Goal: Task Accomplishment & Management: Manage account settings

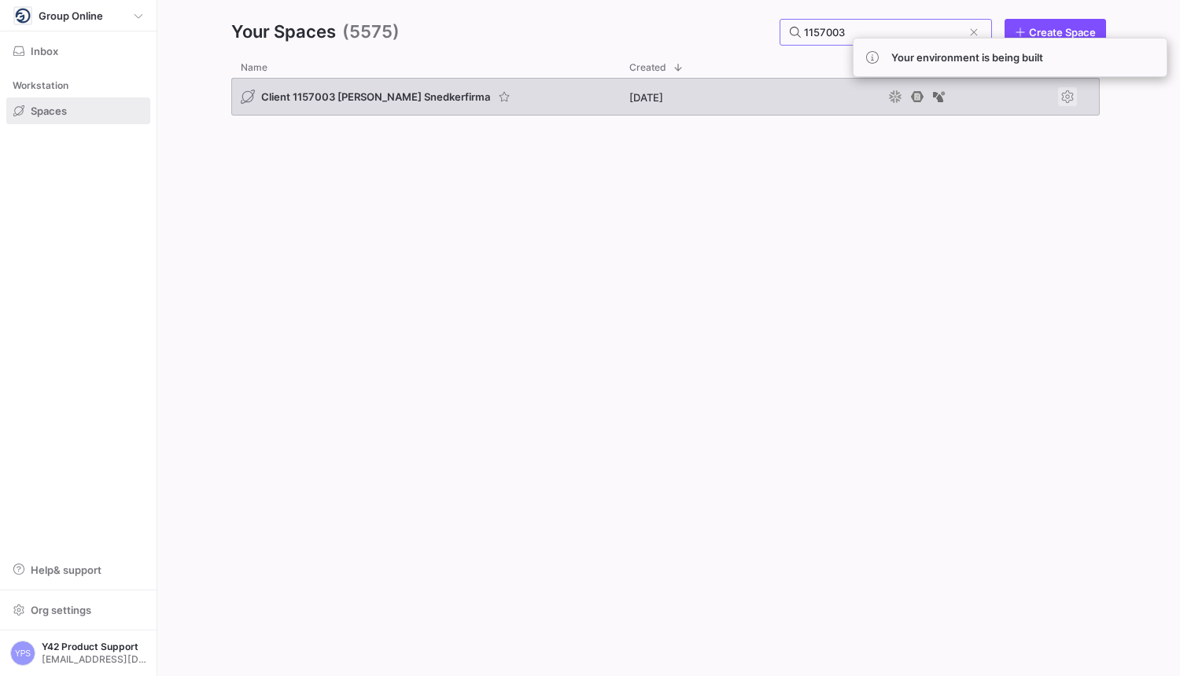
type input "1157003"
click at [1067, 95] on span "Press SPACE to select this row." at bounding box center [1067, 96] width 19 height 19
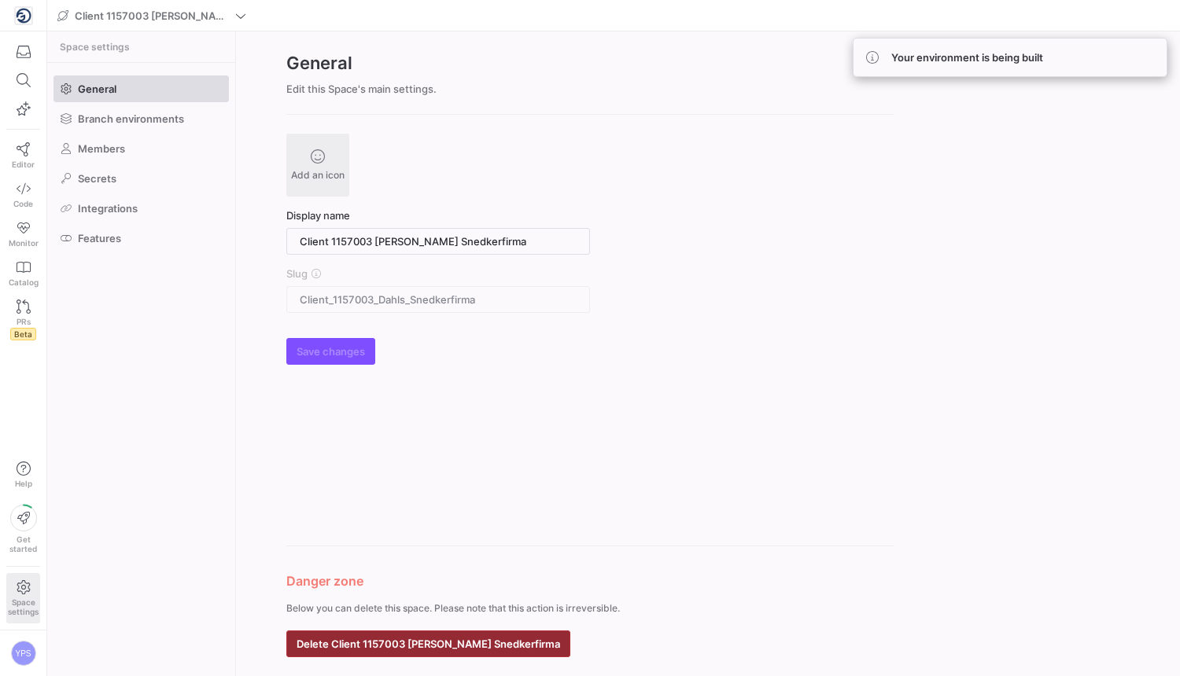
click at [418, 638] on span "Delete Client 1157003 [PERSON_NAME] Snedkerfirma" at bounding box center [427, 644] width 263 height 13
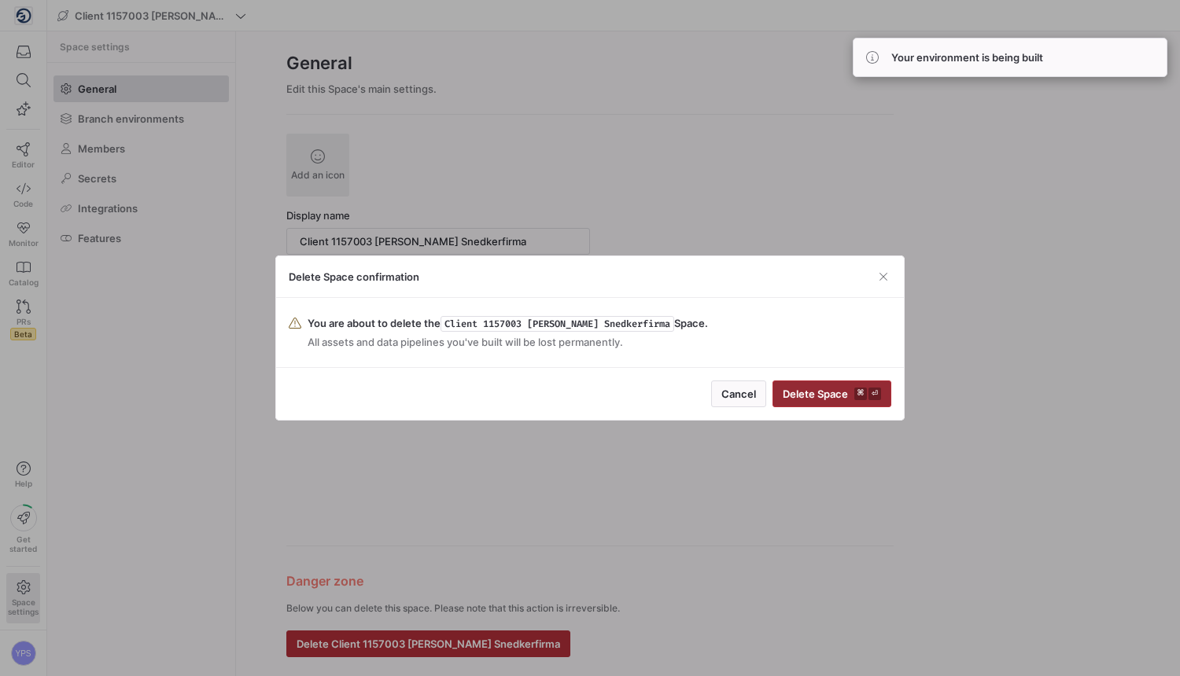
click at [852, 406] on span "submit" at bounding box center [831, 393] width 117 height 25
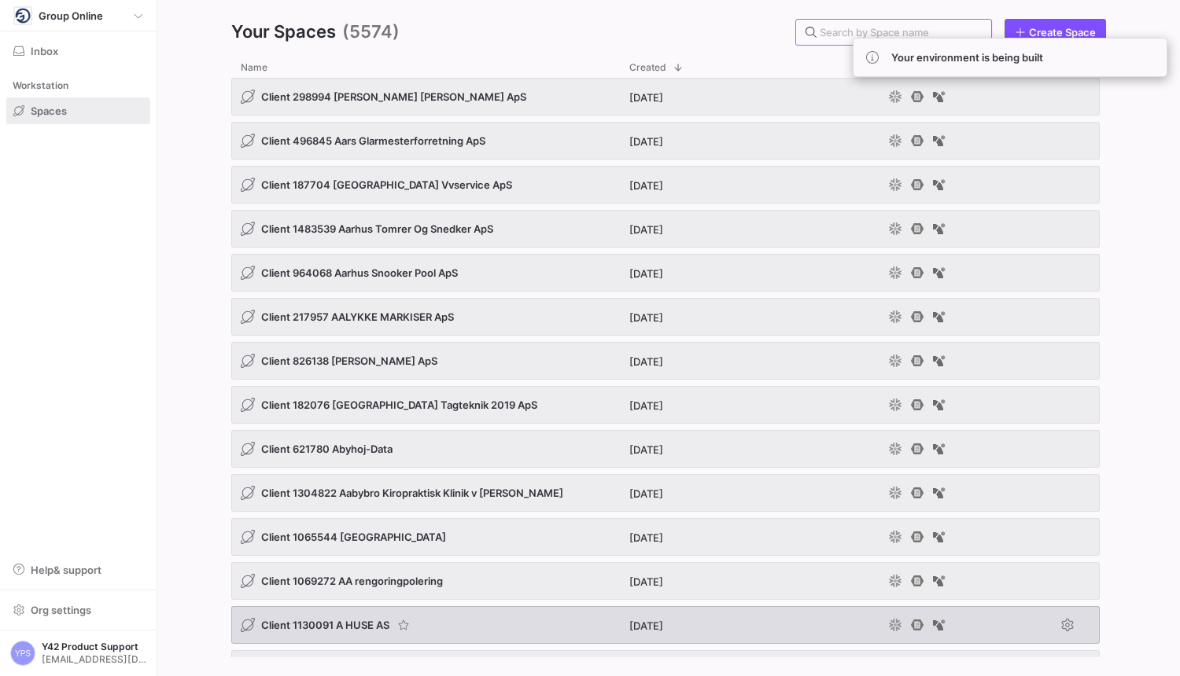
paste input "686033"
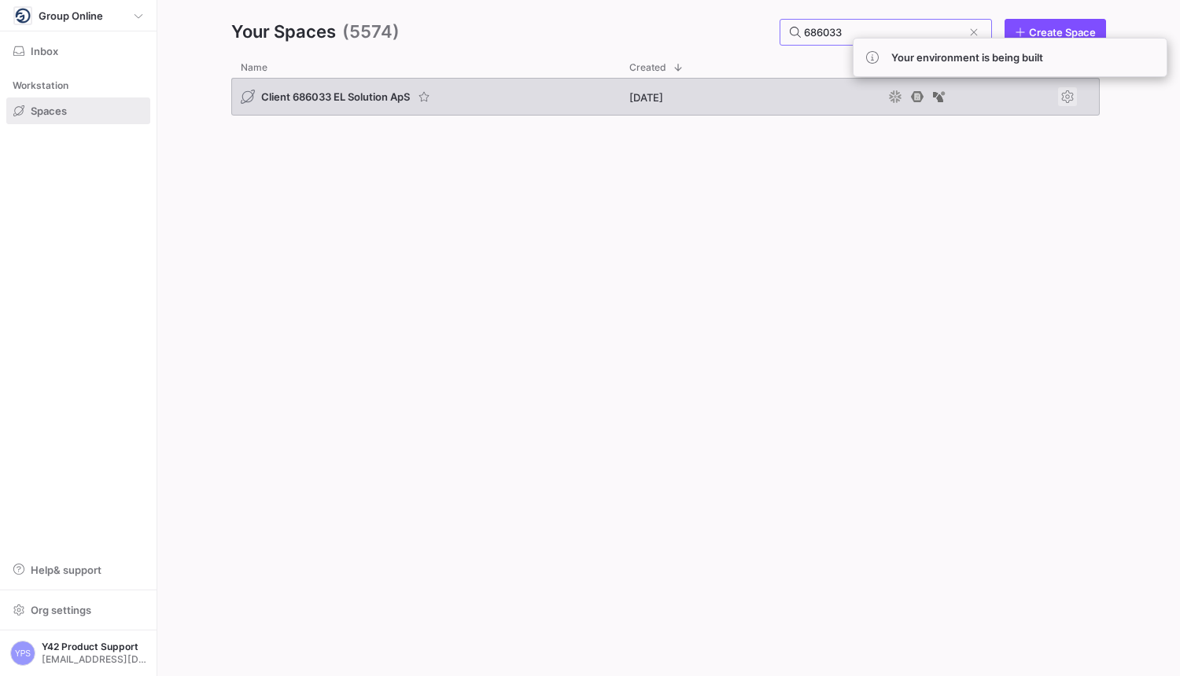
type input "686033"
click at [1069, 101] on span "Press SPACE to select this row." at bounding box center [1067, 96] width 19 height 19
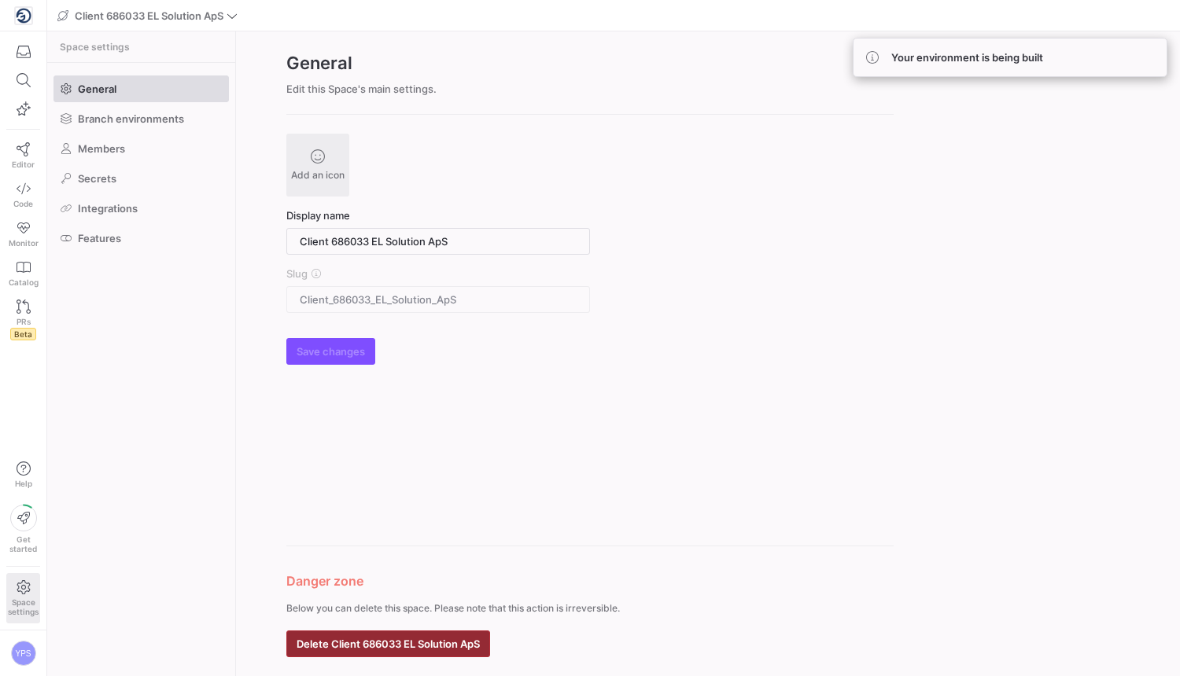
click at [434, 641] on span "Delete Client 686033 EL Solution ApS" at bounding box center [387, 644] width 183 height 13
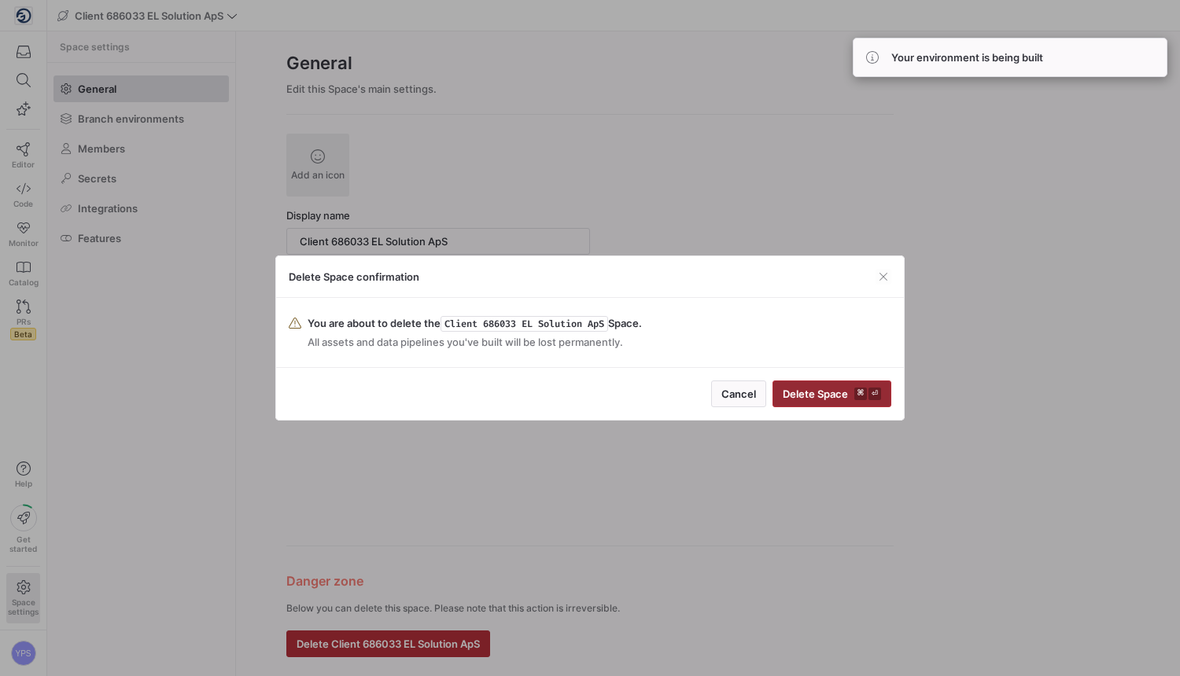
click at [831, 396] on span "Delete Space ⌘ ⏎" at bounding box center [832, 394] width 98 height 13
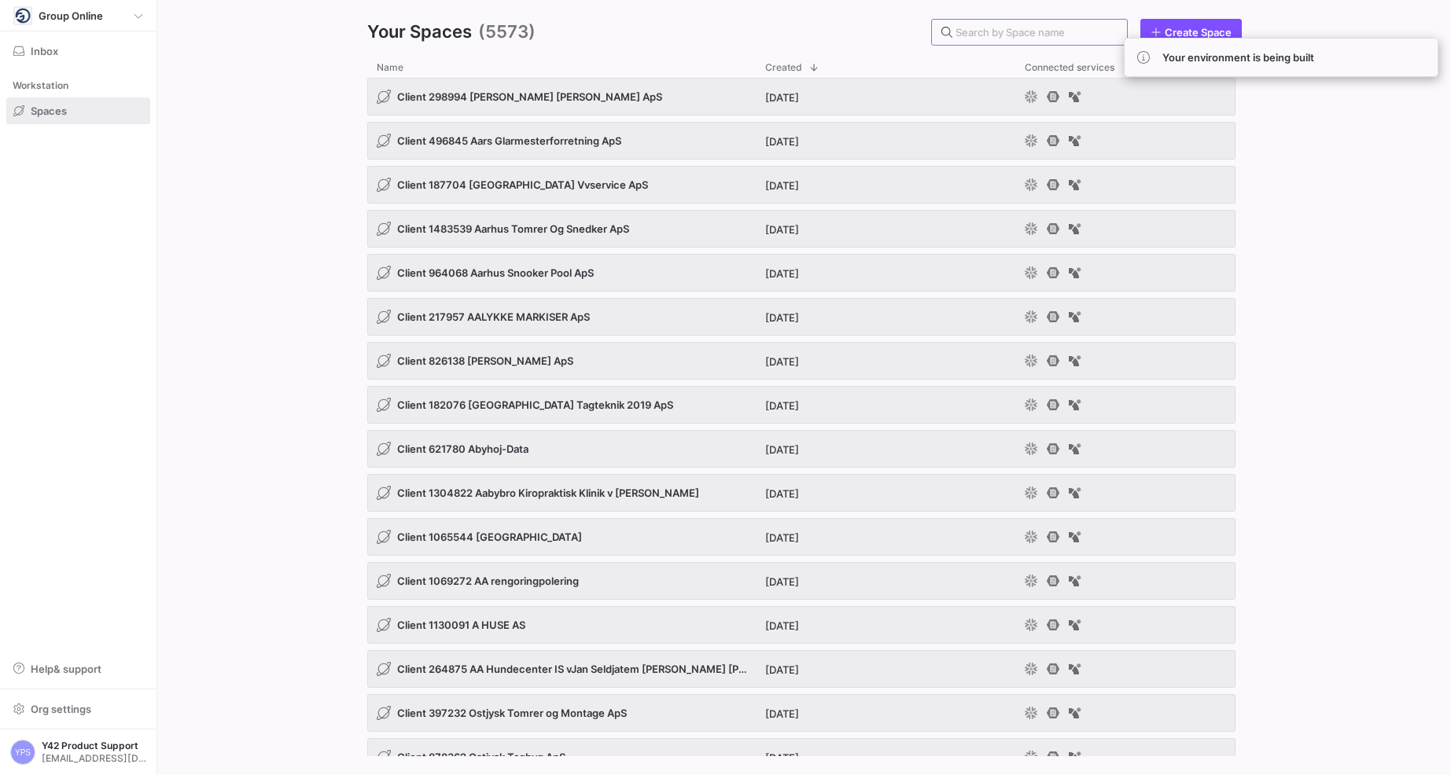
paste input "1462417"
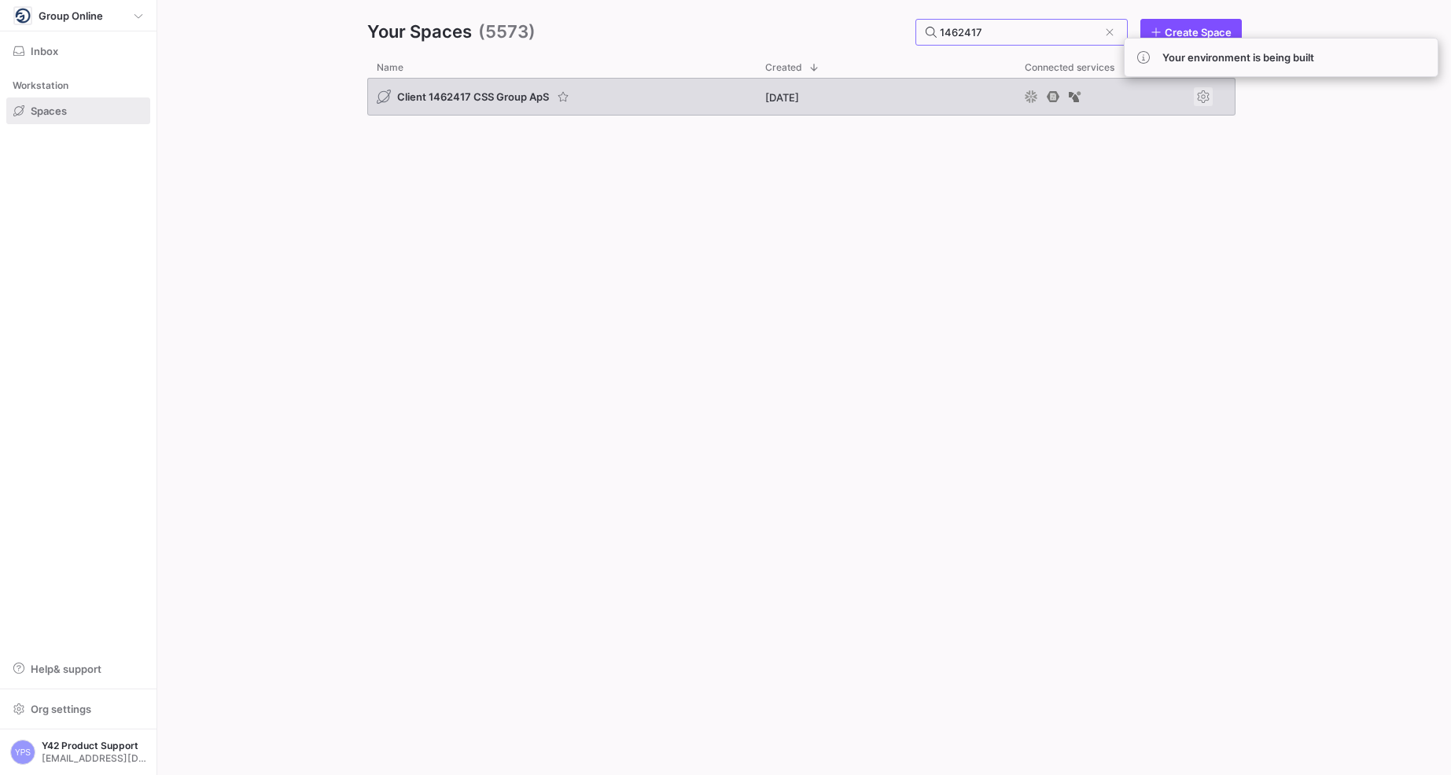
type input "1462417"
click at [1179, 100] on span "Press SPACE to select this row." at bounding box center [1203, 96] width 19 height 19
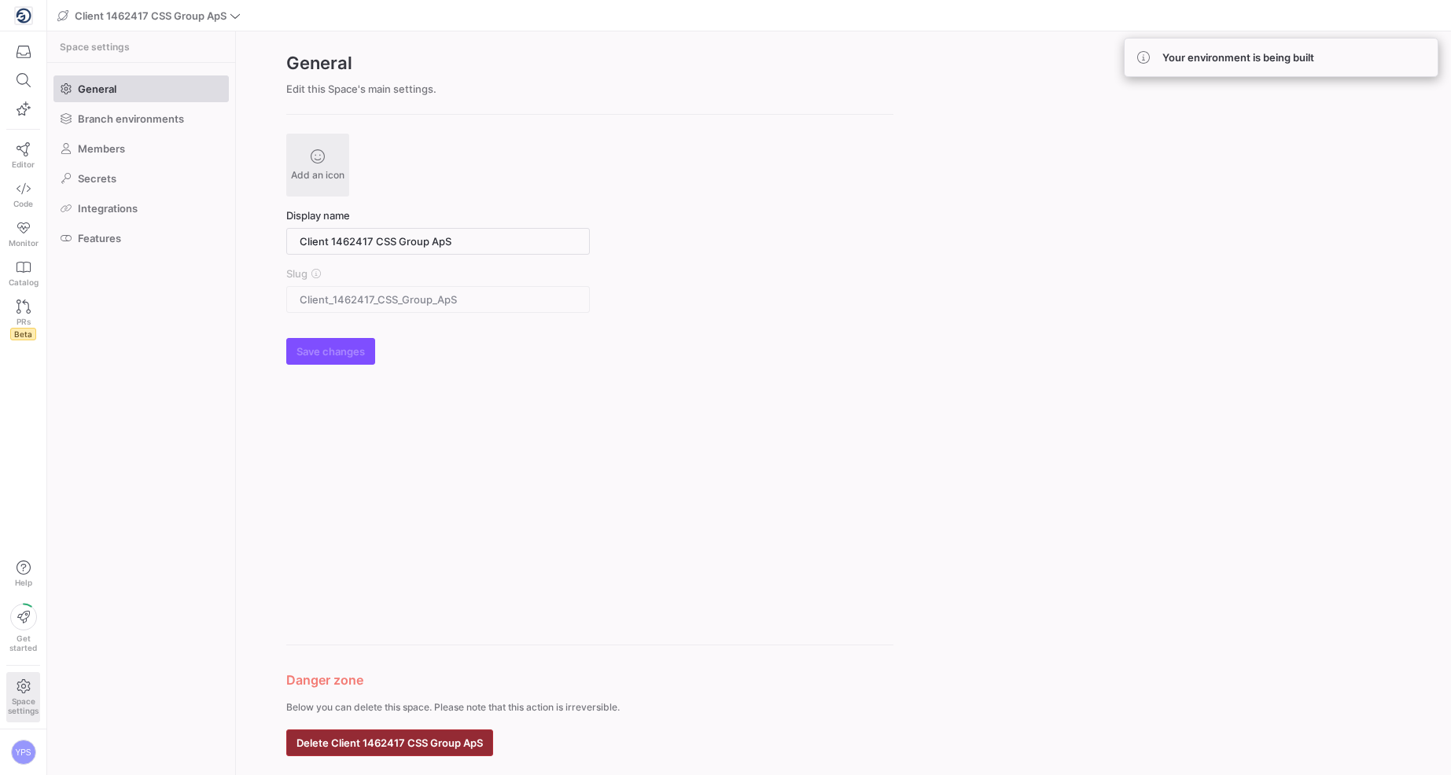
click at [421, 676] on span "Delete Client 1462417 CSS Group ApS" at bounding box center [389, 743] width 186 height 13
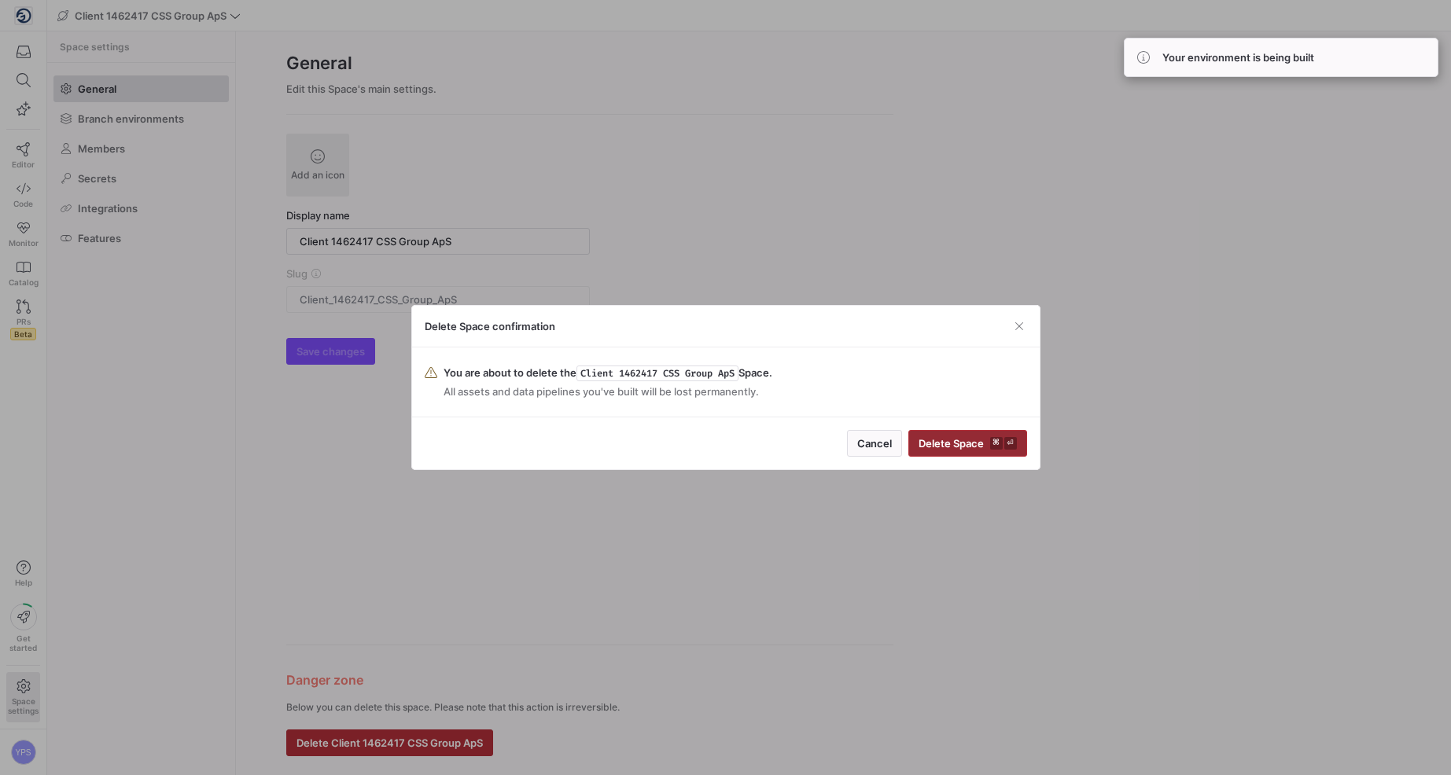
click at [975, 445] on span "Delete Space ⌘ ⏎" at bounding box center [968, 443] width 98 height 13
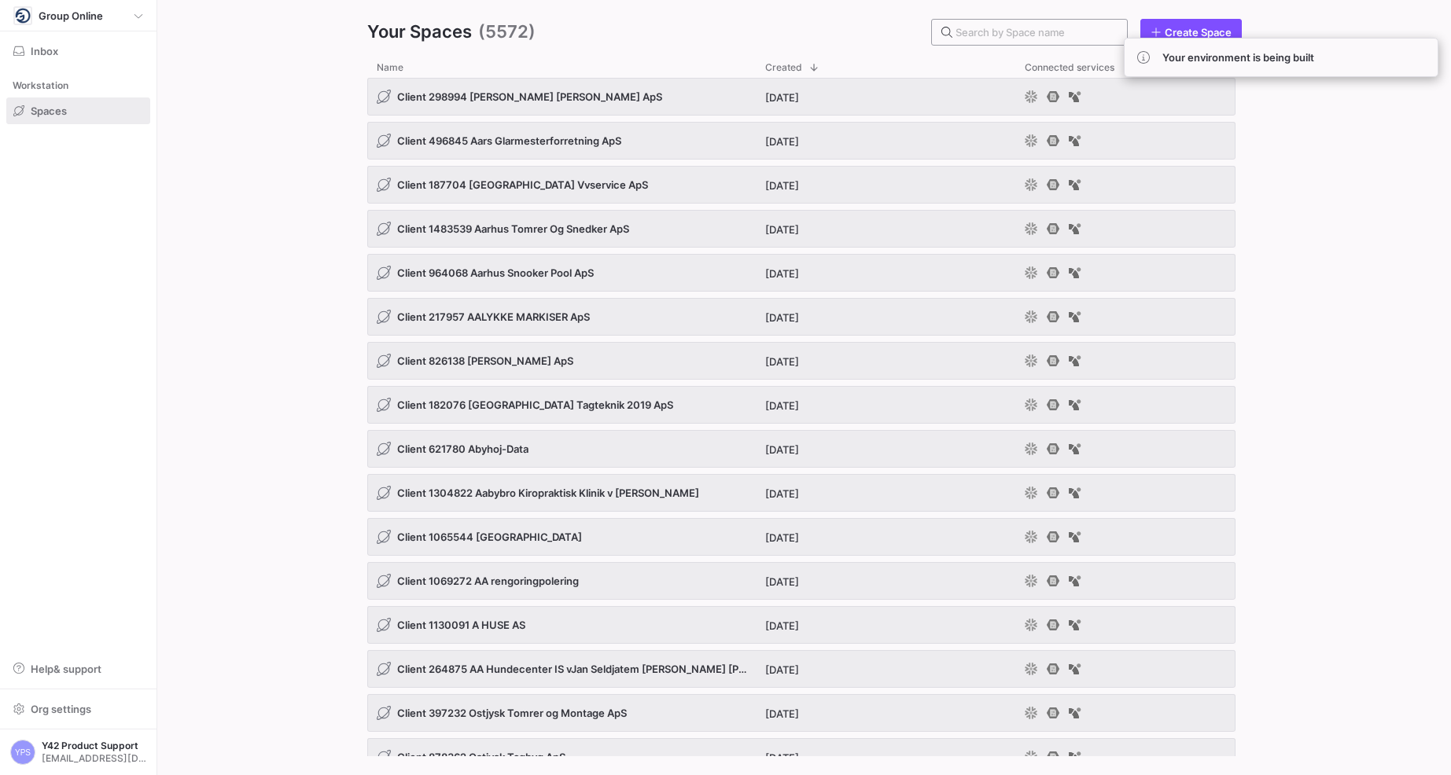
click at [1059, 35] on input "text" at bounding box center [1035, 32] width 159 height 13
paste input "203179"
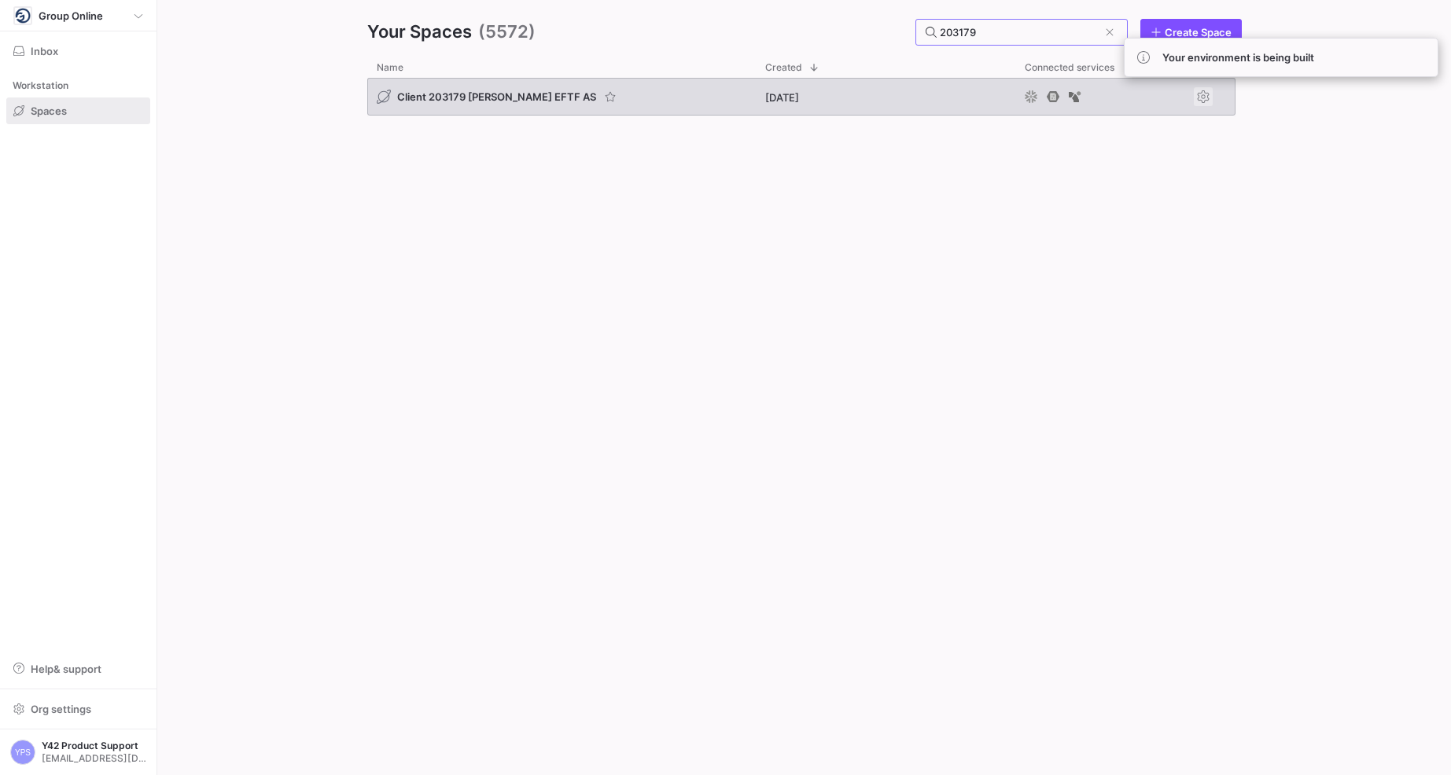
type input "203179"
click at [1179, 92] on span "Press SPACE to select this row." at bounding box center [1203, 96] width 19 height 19
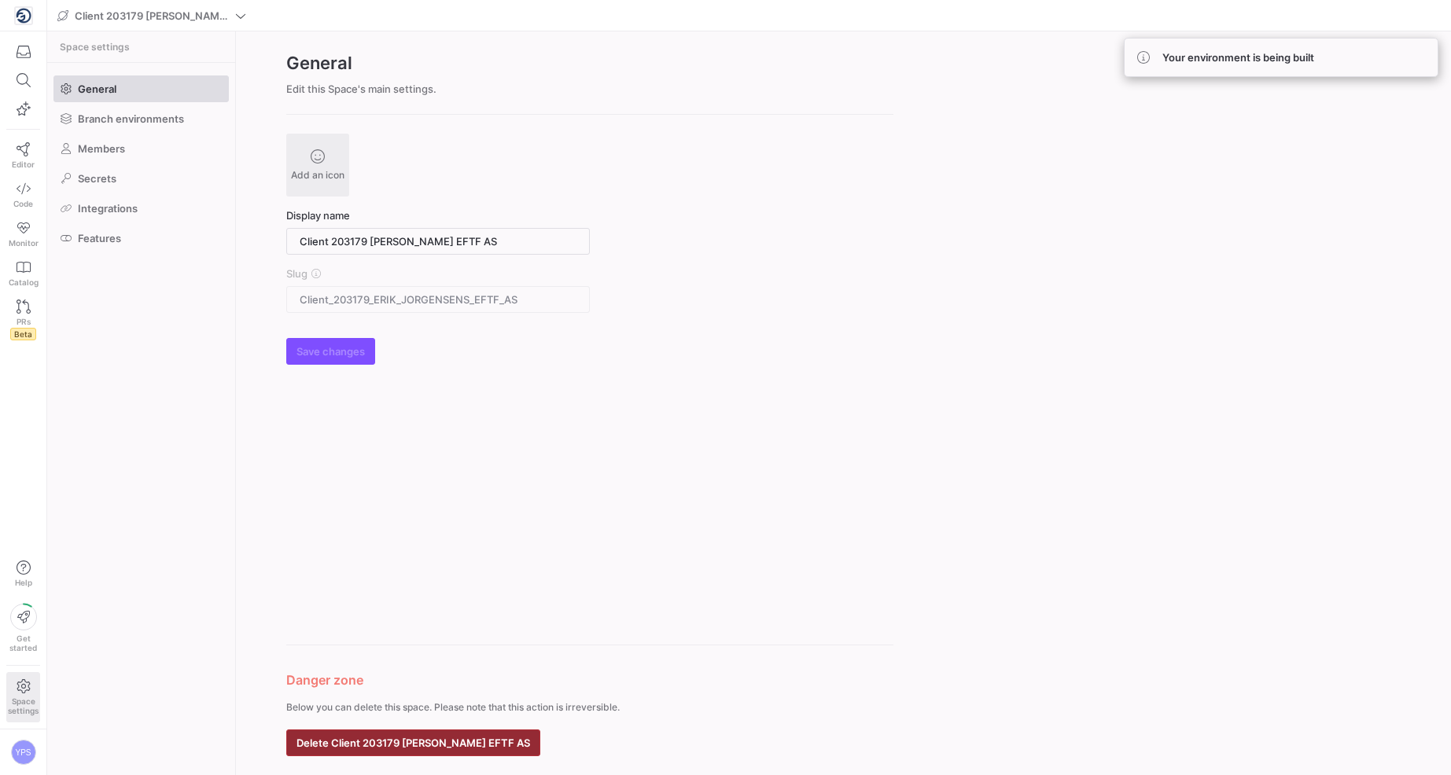
click at [517, 676] on span "Delete Client 203179 [PERSON_NAME] EFTF AS" at bounding box center [413, 743] width 234 height 13
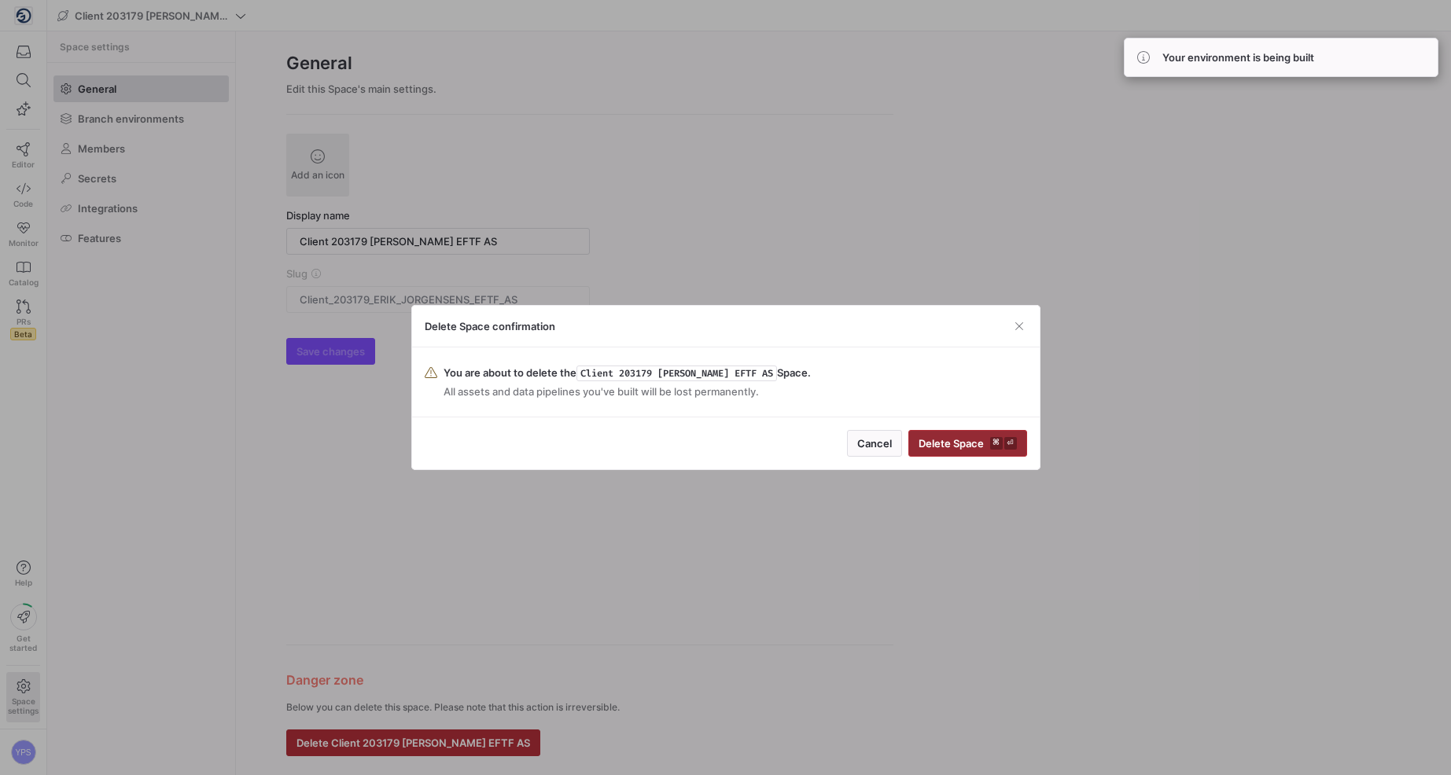
click at [972, 437] on span "Delete Space ⌘ ⏎" at bounding box center [968, 443] width 98 height 13
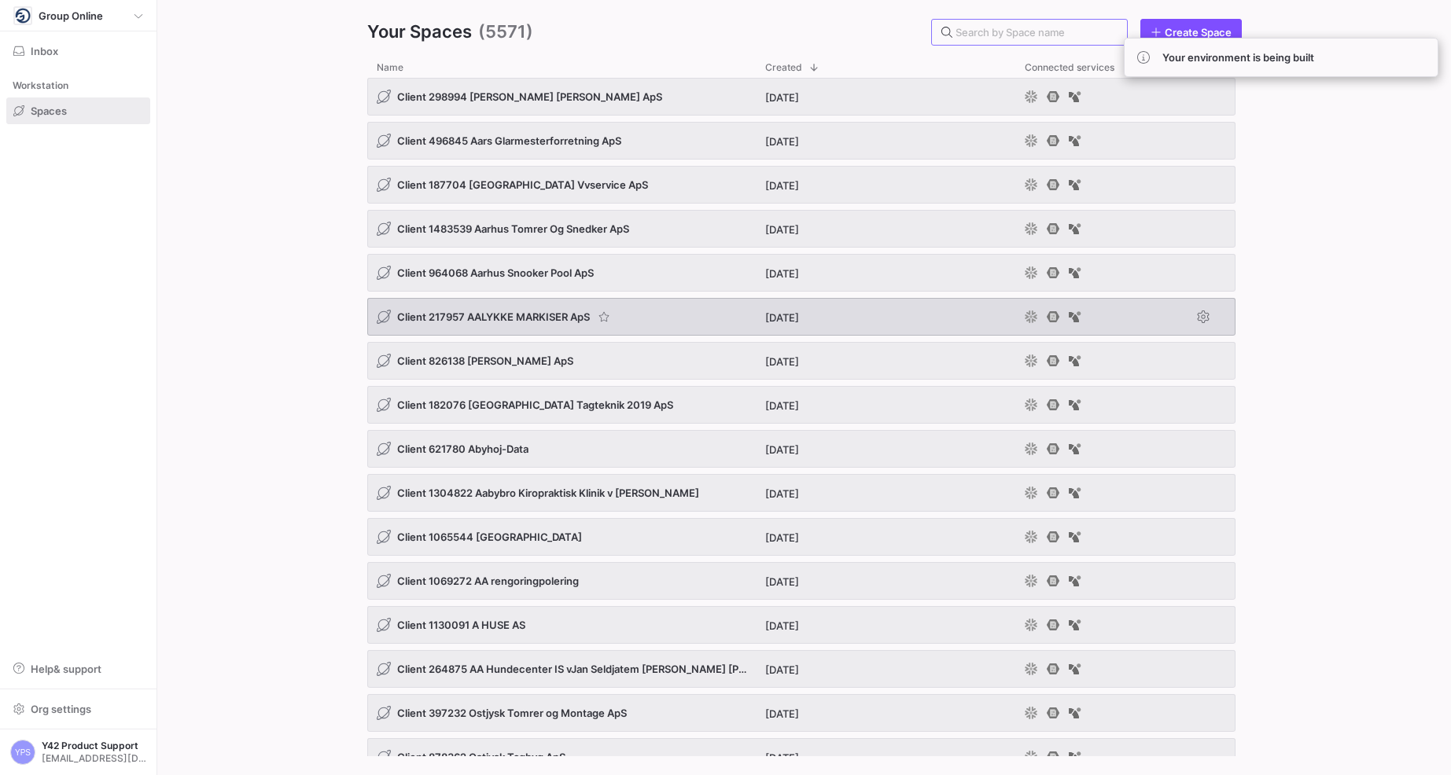
paste input "1084125"
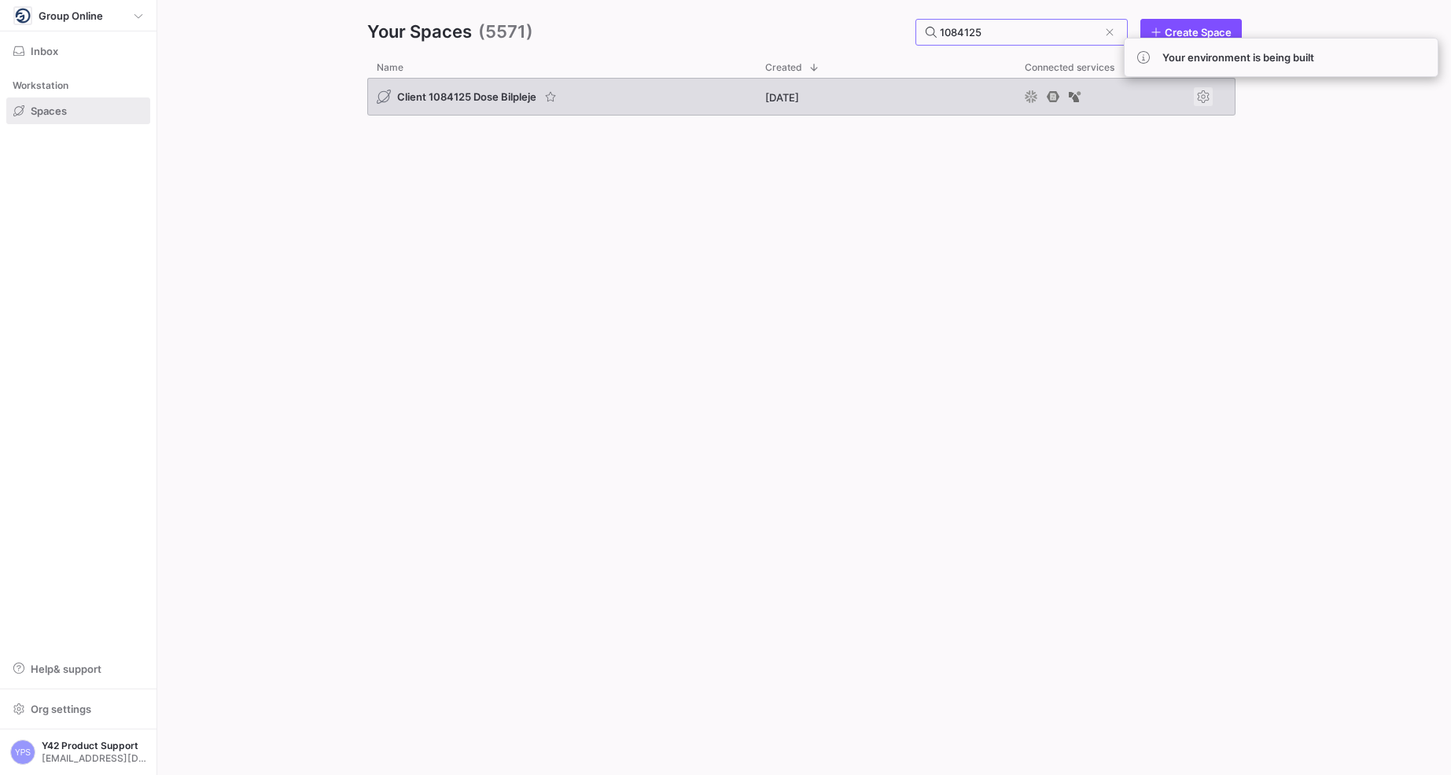
type input "1084125"
click at [1179, 97] on span "Press SPACE to select this row." at bounding box center [1203, 96] width 19 height 19
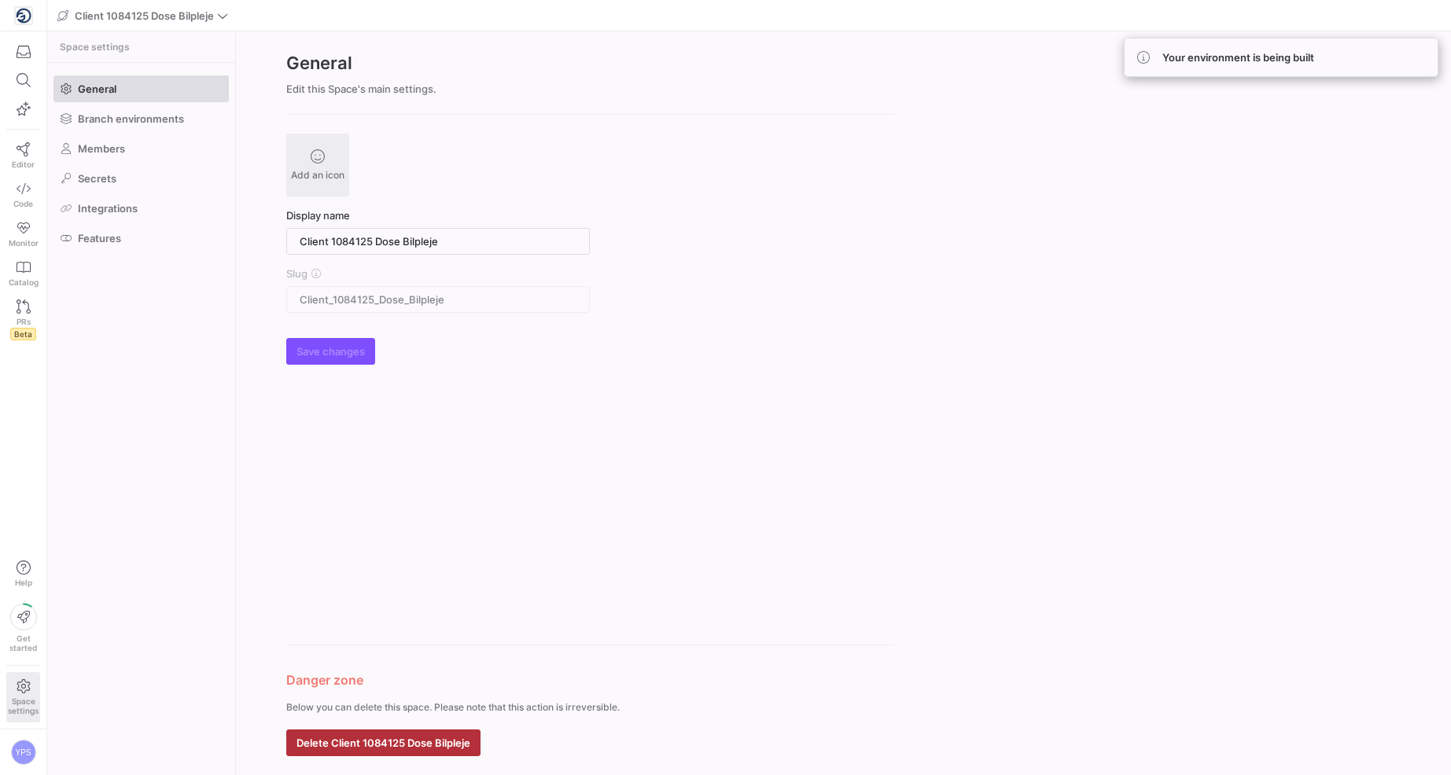
click at [409, 676] on form "Add an icon Display name Client 1084125 Dose Bilpleje Slug Client_1084125_Dose_…" at bounding box center [589, 445] width 607 height 623
click at [408, 676] on span "Delete Client 1084125 Dose Bilpleje" at bounding box center [383, 743] width 174 height 13
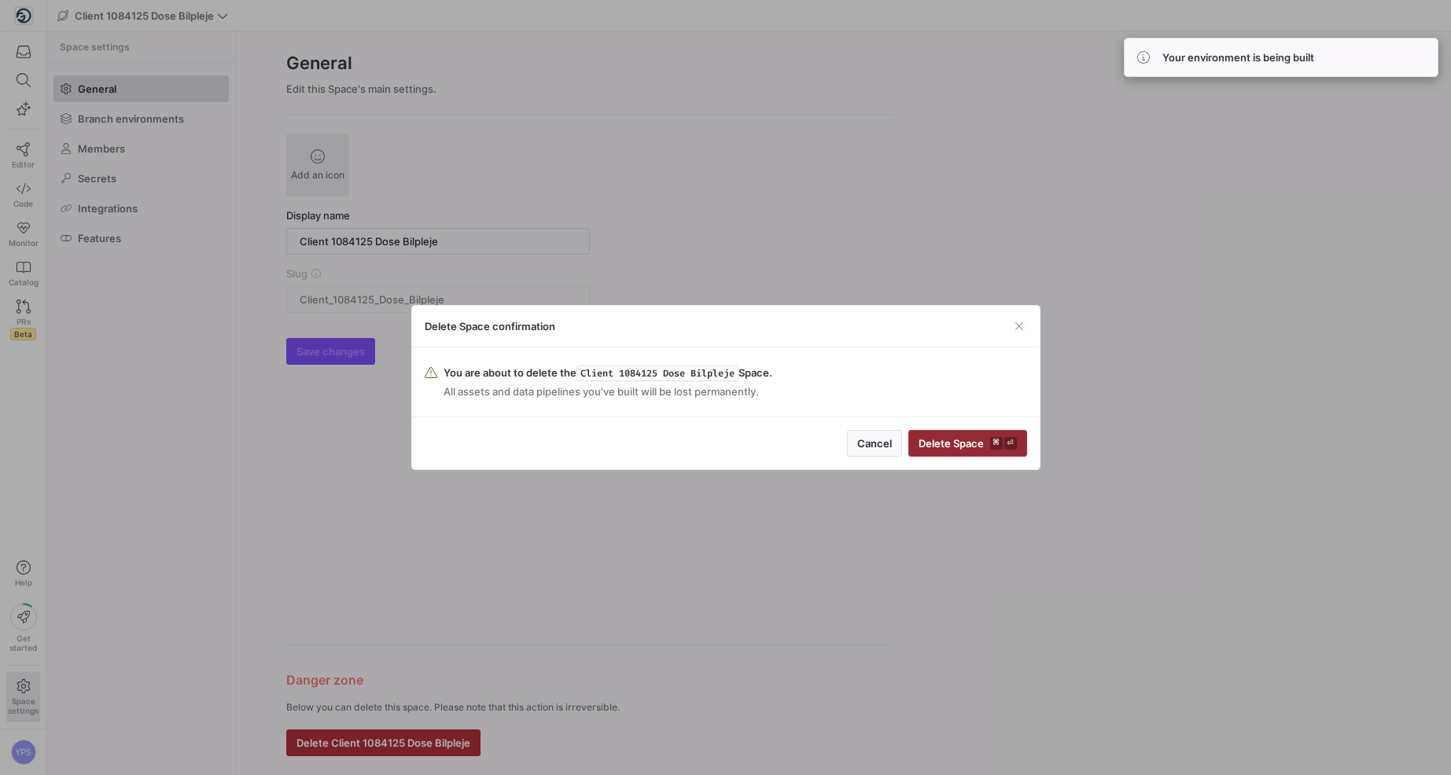
click at [975, 440] on span "Delete Space ⌘ ⏎" at bounding box center [968, 443] width 98 height 13
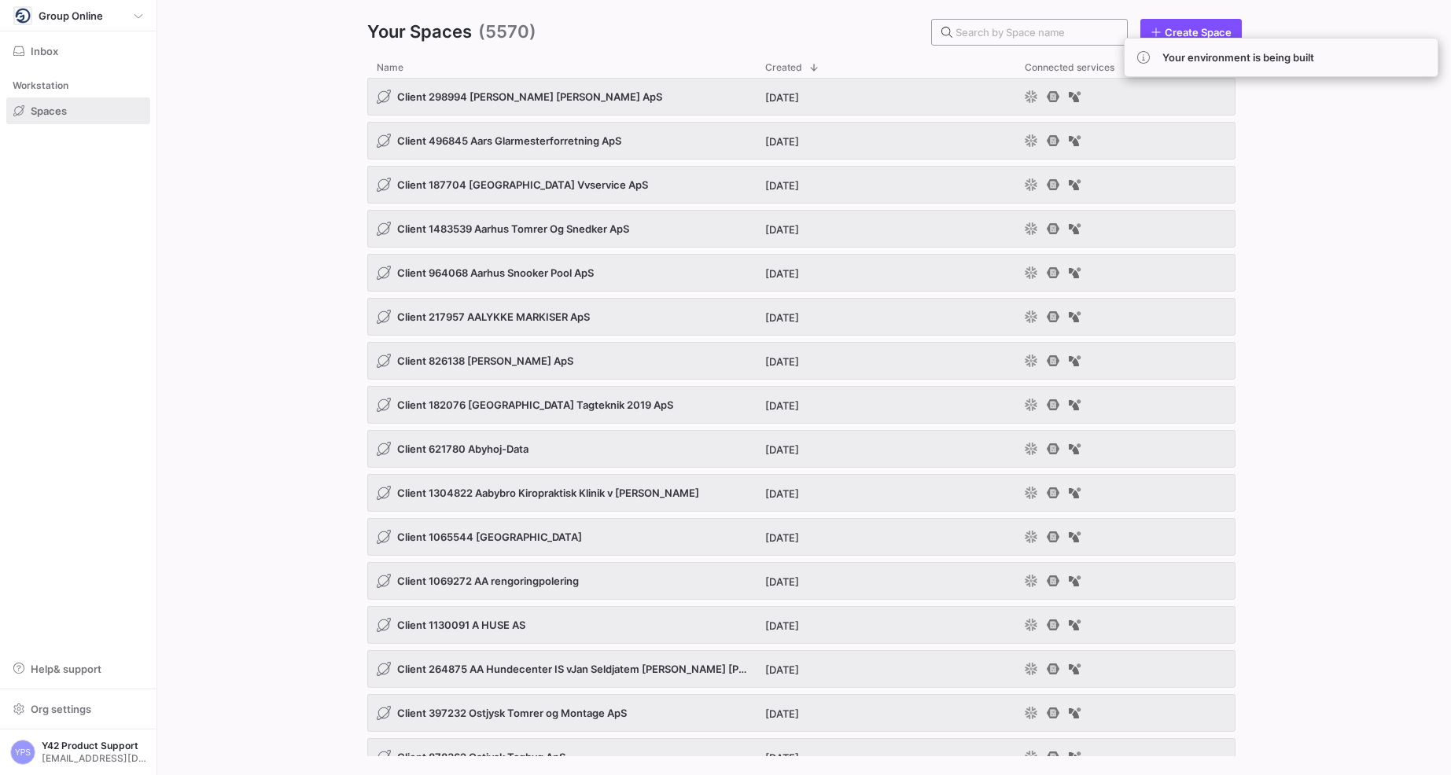
click at [1078, 26] on input "text" at bounding box center [1035, 32] width 159 height 13
paste input "1061857"
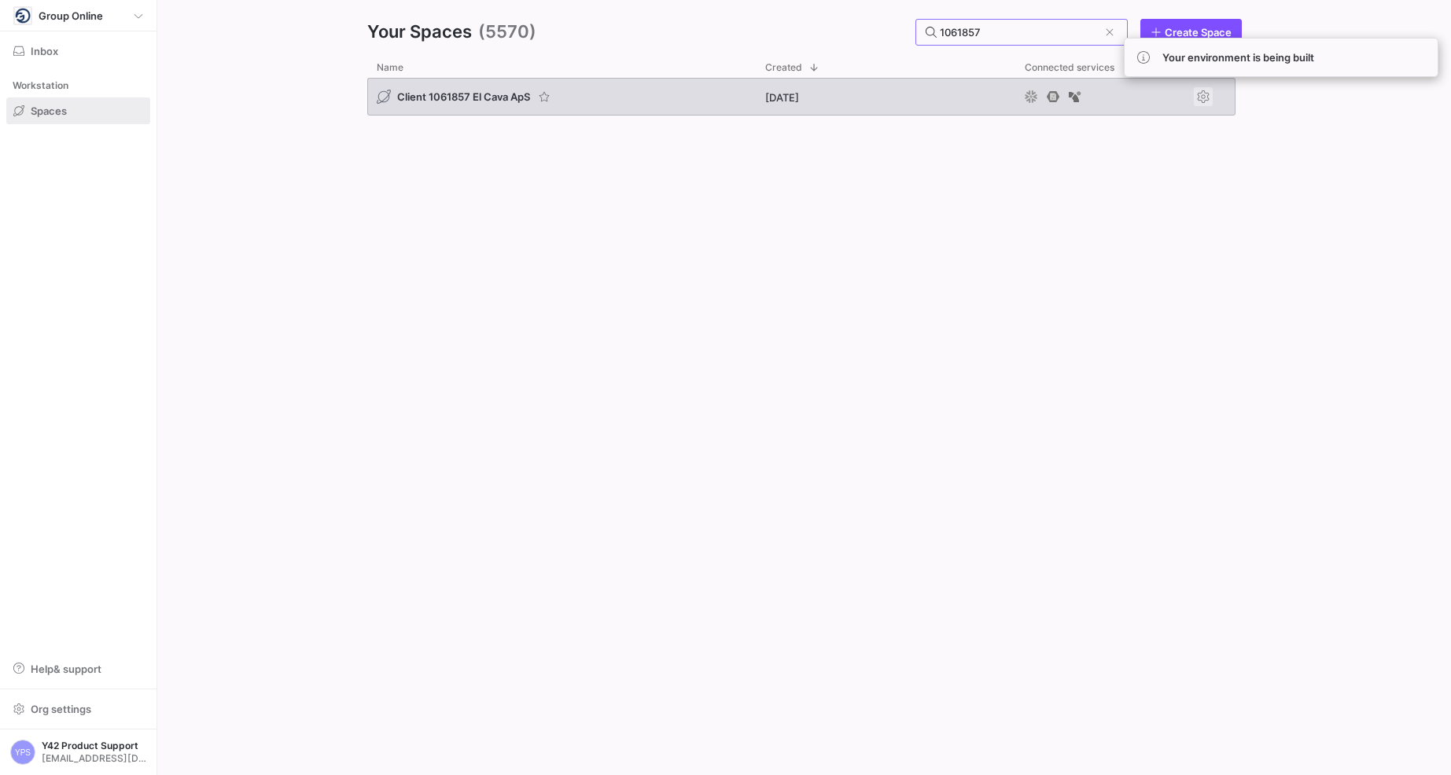
type input "1061857"
click at [1179, 101] on span "Press SPACE to select this row." at bounding box center [1203, 96] width 19 height 19
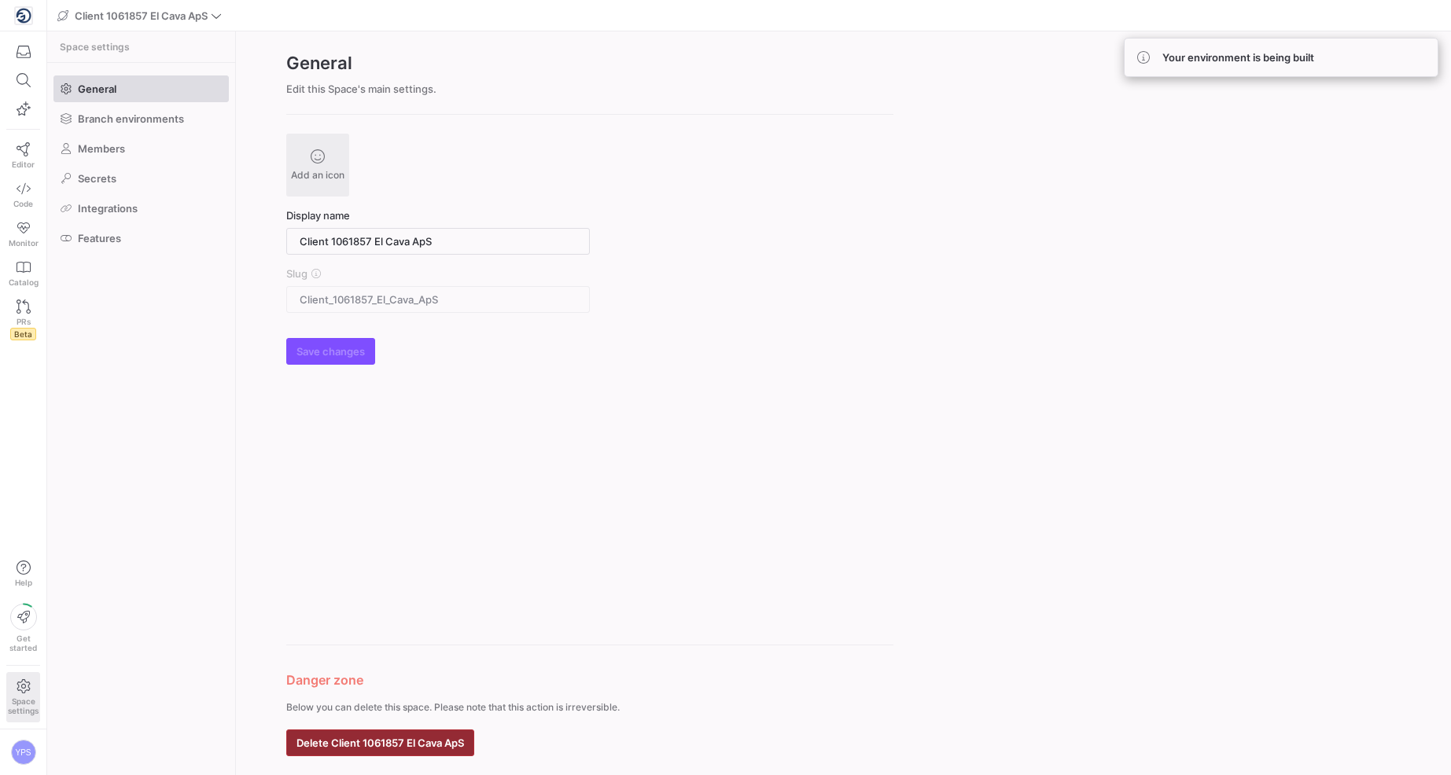
click at [455, 676] on span "button" at bounding box center [380, 743] width 186 height 25
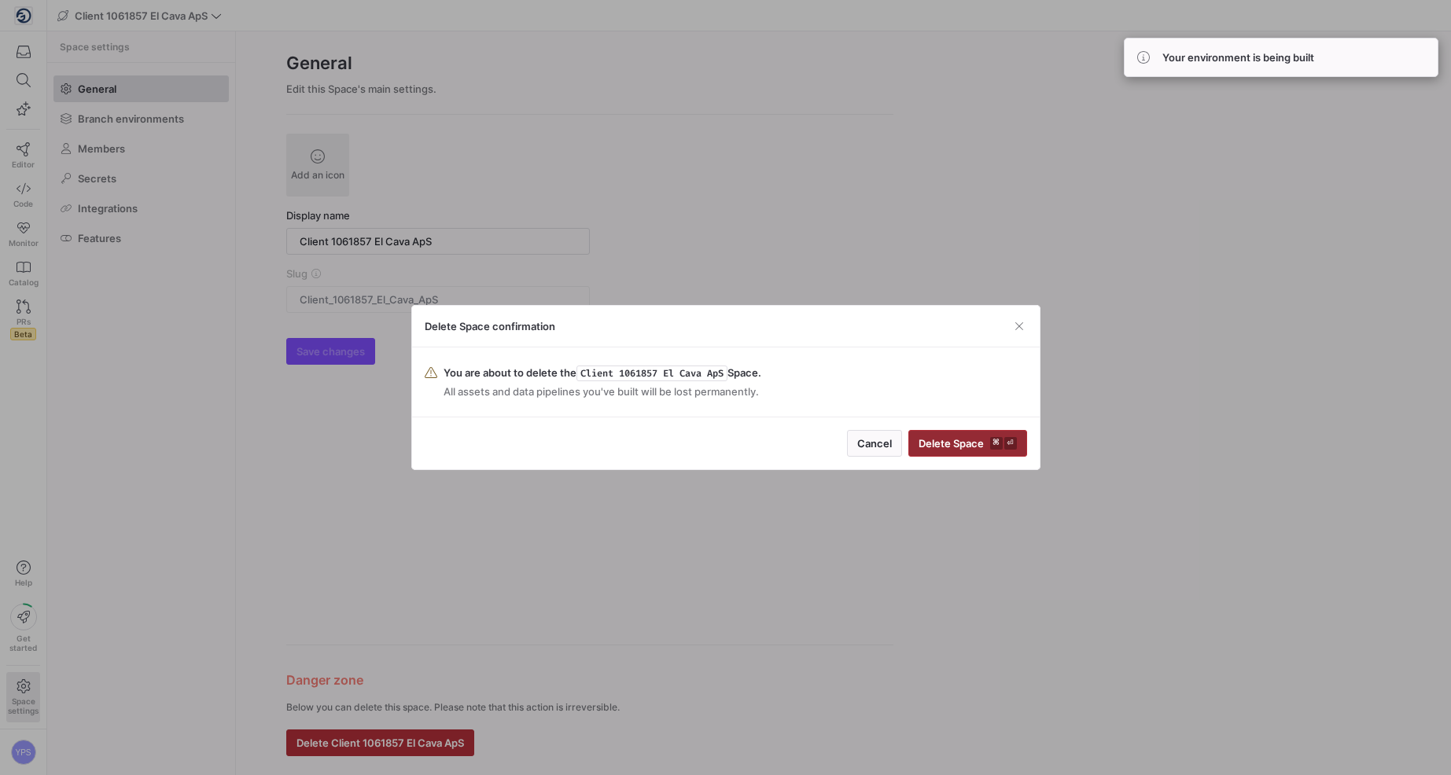
click at [981, 443] on span "Delete Space ⌘ ⏎" at bounding box center [968, 443] width 98 height 13
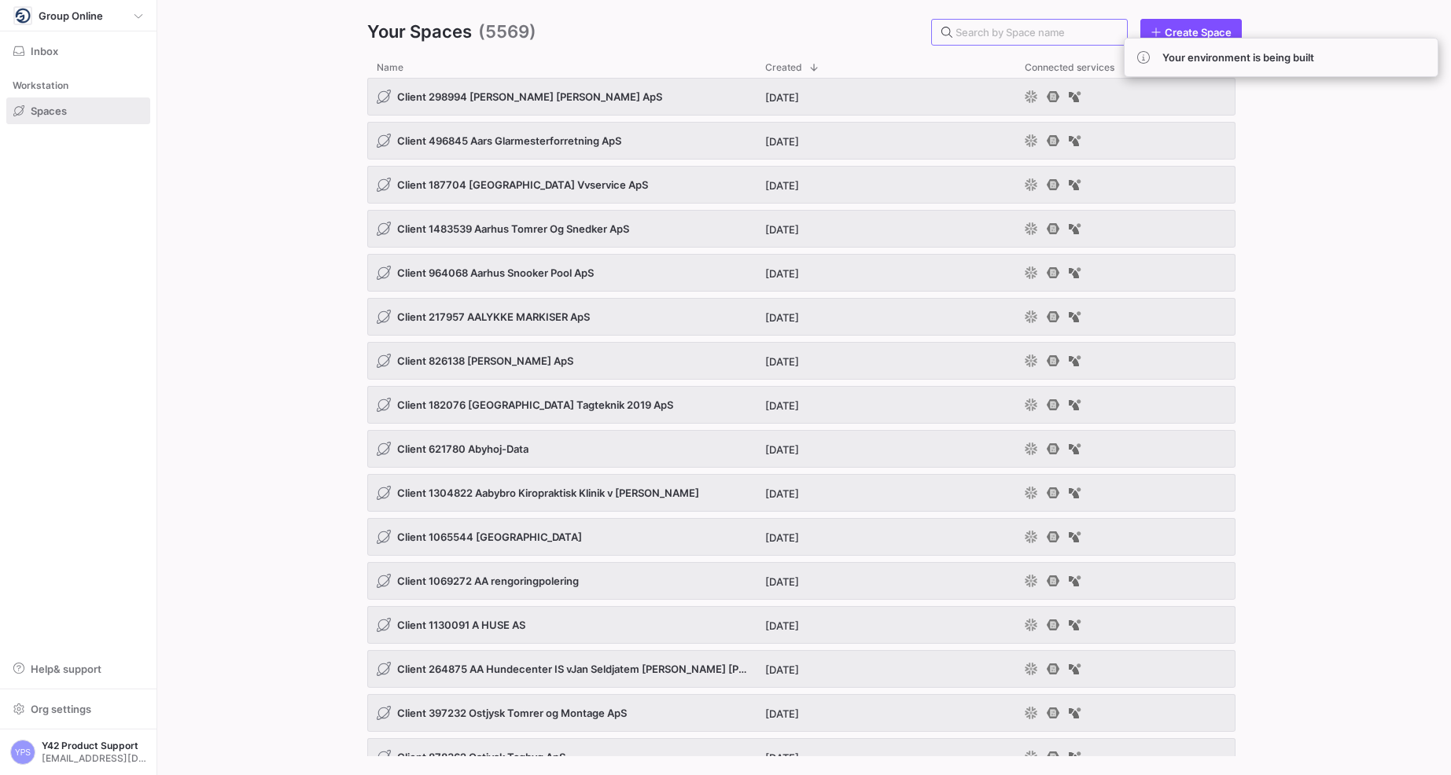
paste input "1278314"
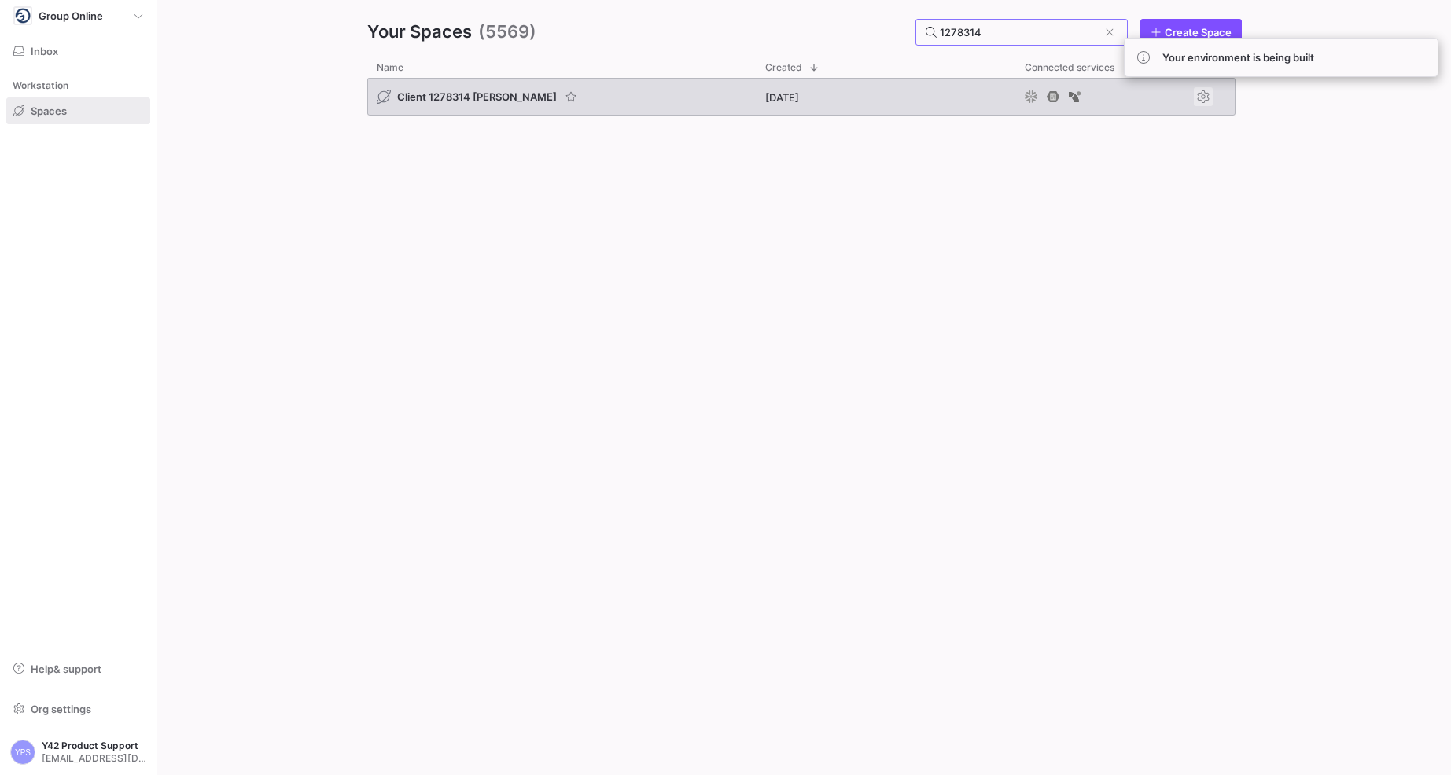
type input "1278314"
click at [1179, 95] on span "Press SPACE to select this row." at bounding box center [1203, 96] width 19 height 19
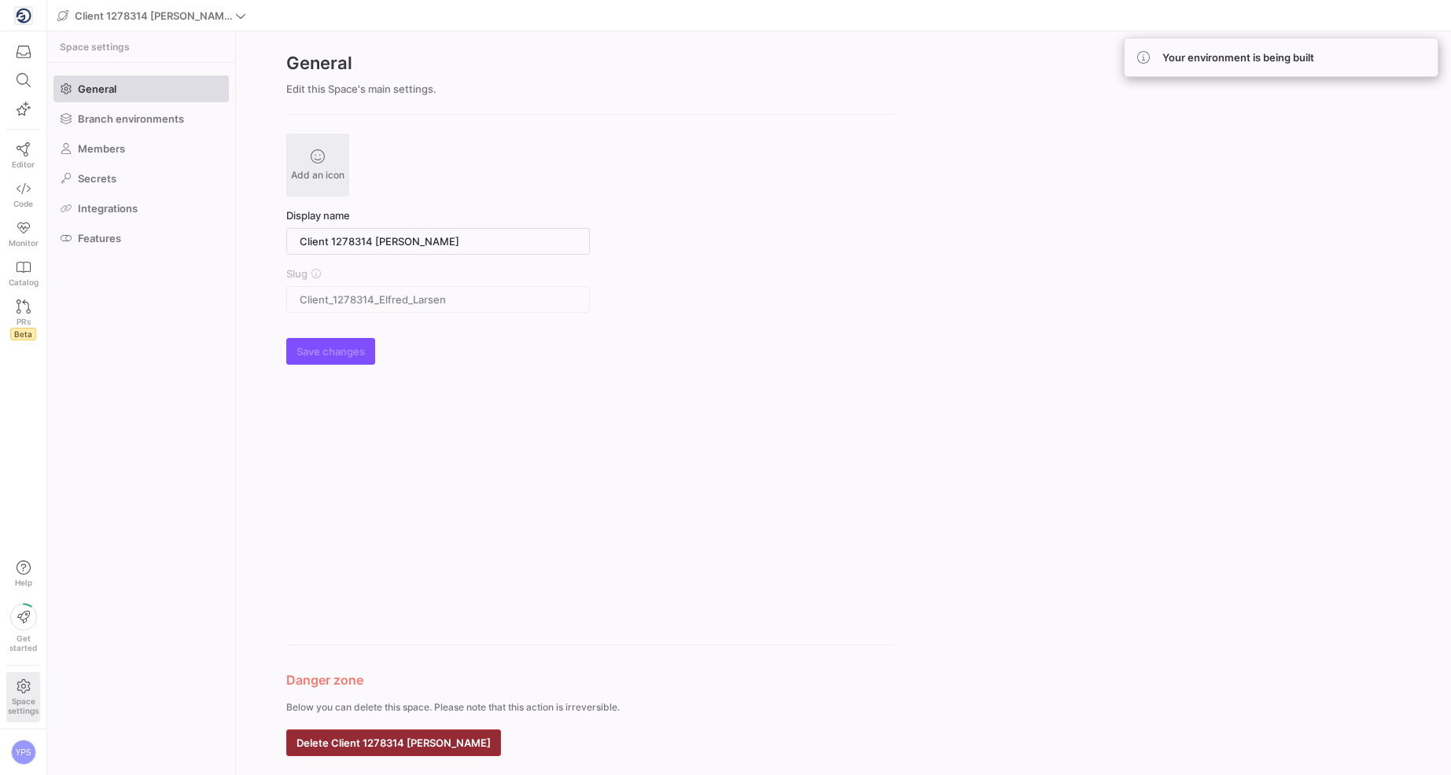
click at [409, 676] on span "Delete Client 1278314 [PERSON_NAME]" at bounding box center [393, 743] width 194 height 13
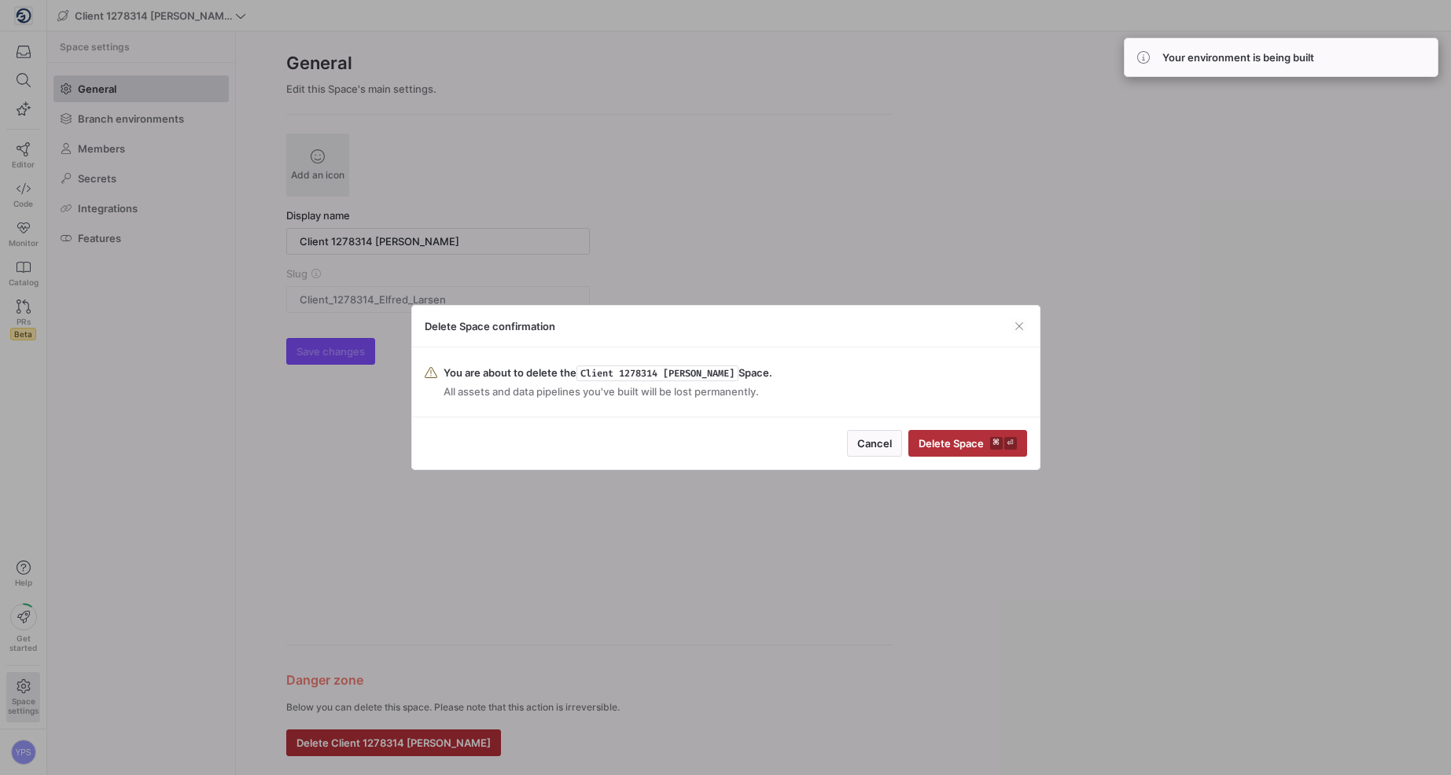
click at [969, 428] on div "Cancel Delete Space ⌘ ⏎" at bounding box center [726, 443] width 628 height 53
click at [1003, 456] on button "Delete Space ⌘ ⏎" at bounding box center [967, 443] width 119 height 27
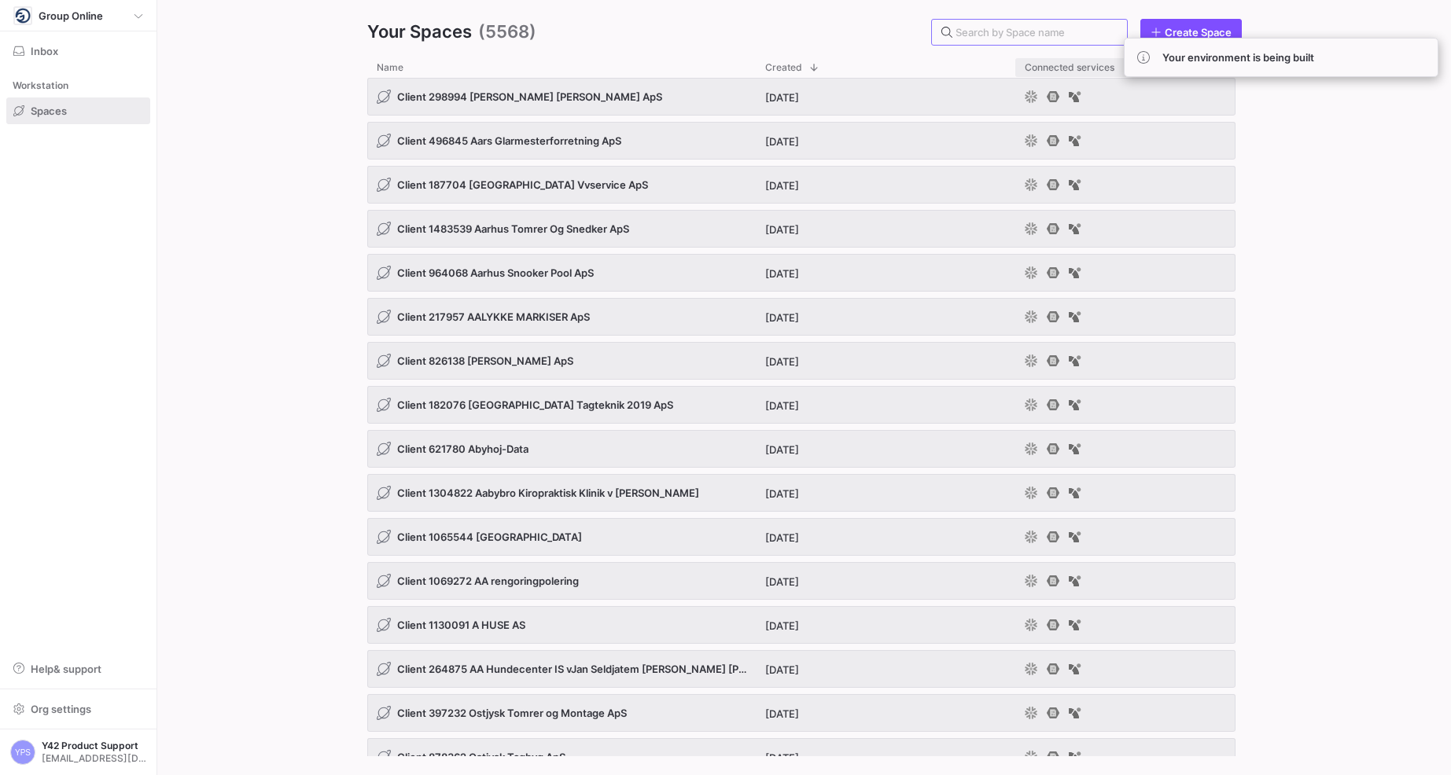
paste input "372407"
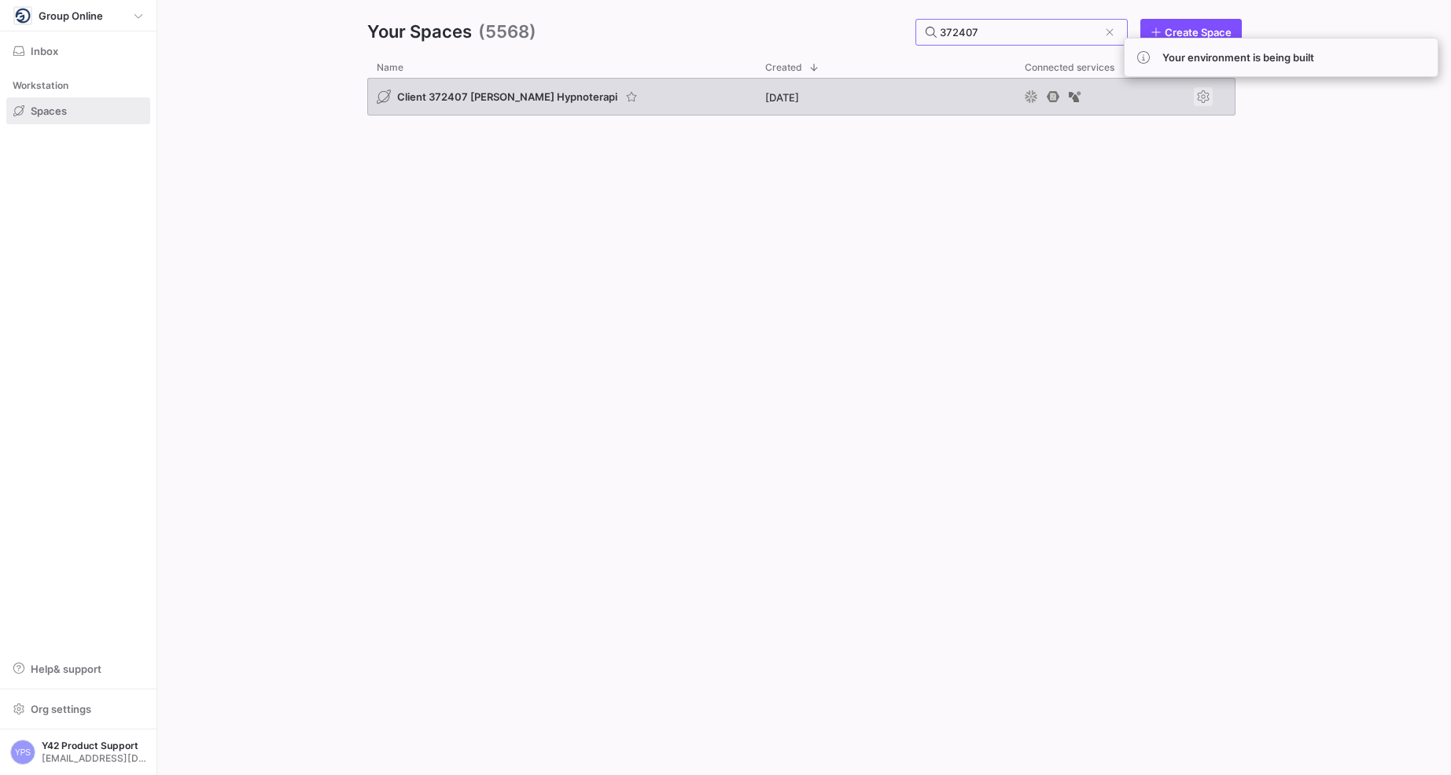
type input "372407"
click at [1179, 95] on span "Press SPACE to select this row." at bounding box center [1203, 96] width 19 height 19
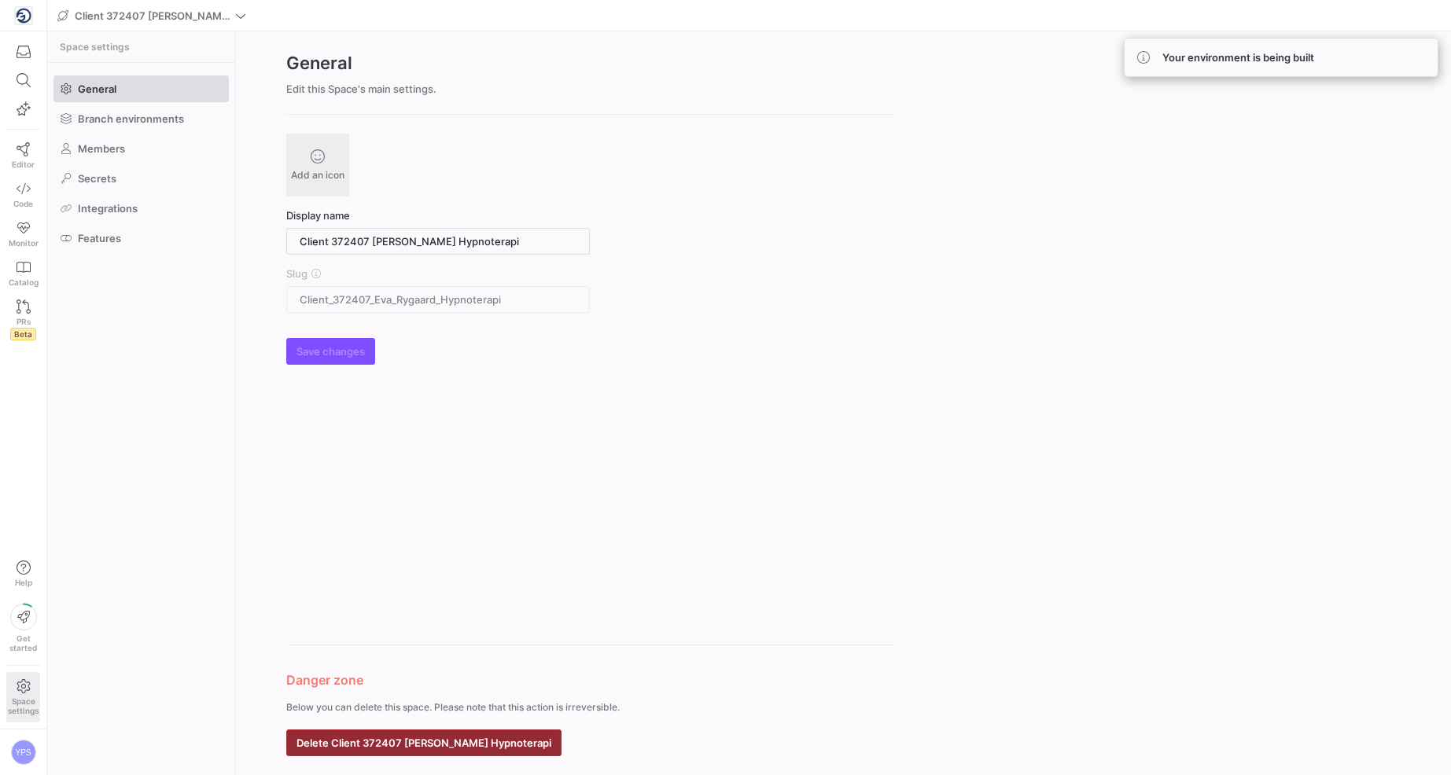
click at [482, 676] on span "Delete Client 372407 [PERSON_NAME] Hypnoterapi" at bounding box center [423, 743] width 255 height 13
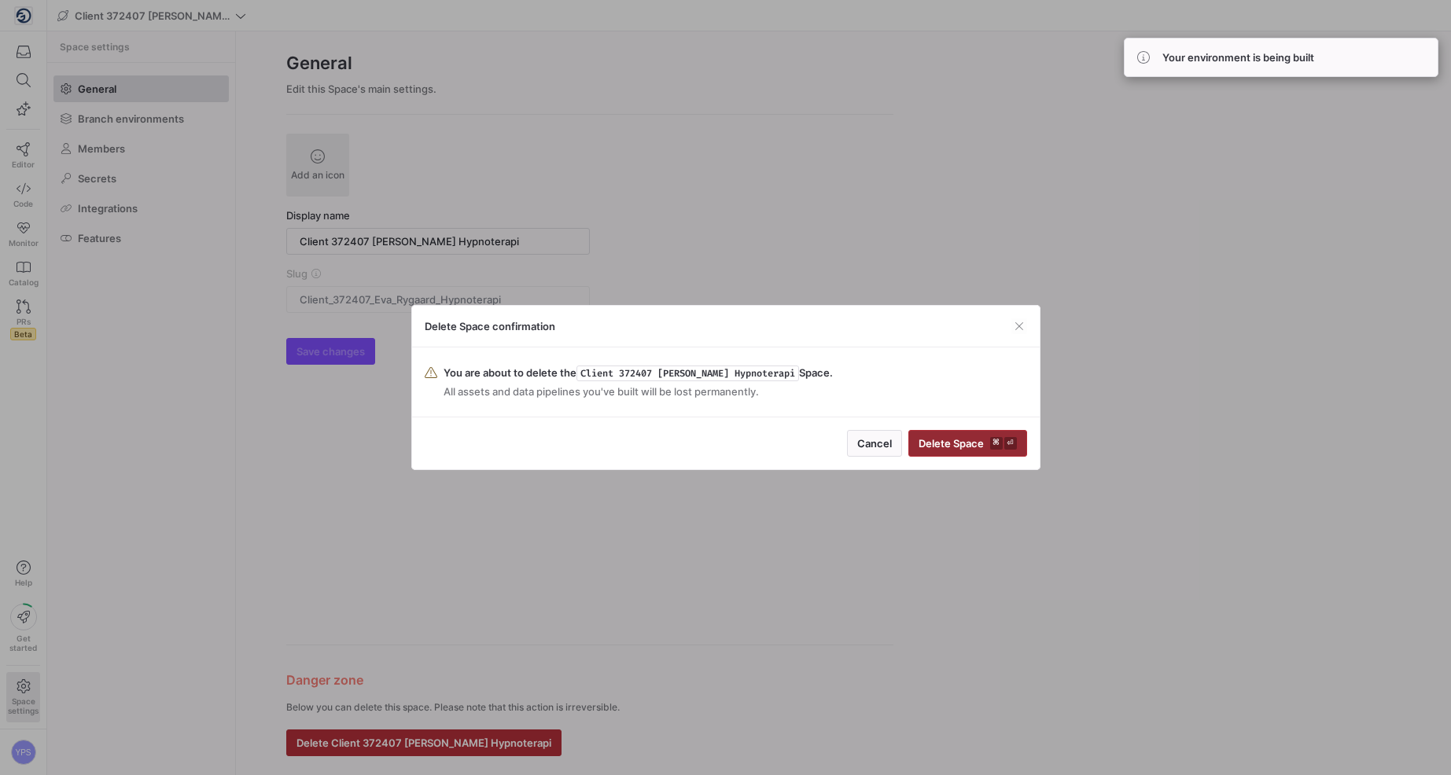
click at [1002, 440] on y42-keyboard-shortcut "⌘ ⏎" at bounding box center [1003, 443] width 27 height 13
